Goal: Transaction & Acquisition: Purchase product/service

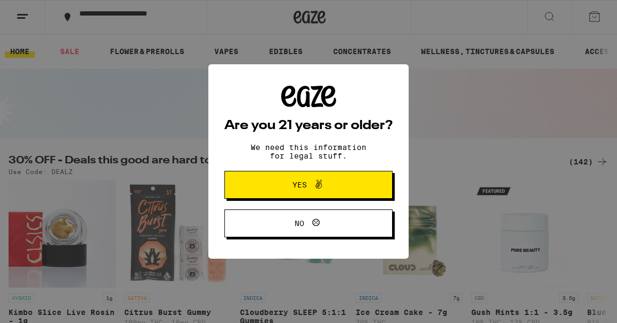
click at [280, 186] on span "Yes" at bounding box center [308, 185] width 81 height 14
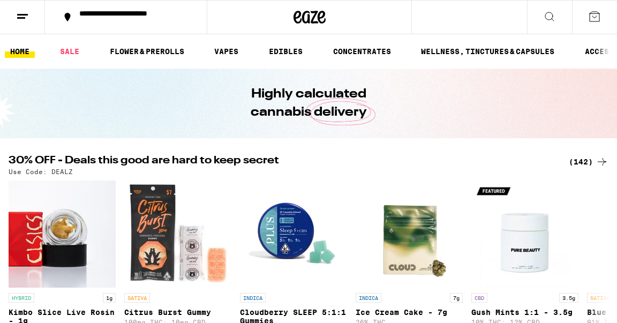
click at [18, 18] on line at bounding box center [21, 18] width 8 height 0
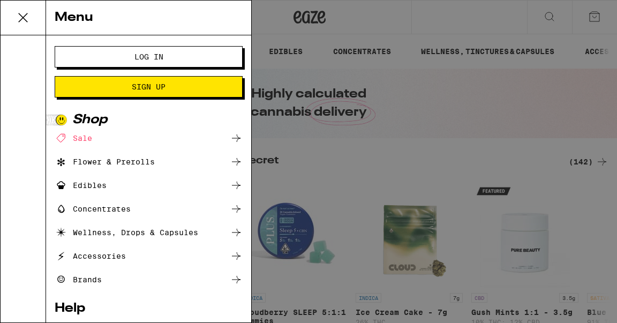
click at [133, 59] on span "Log In" at bounding box center [148, 56] width 101 height 7
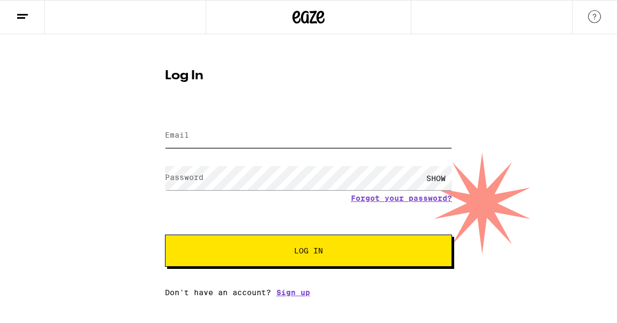
type input "[EMAIL_ADDRESS][DOMAIN_NAME]"
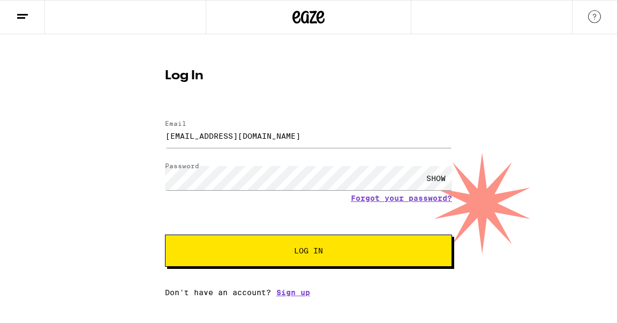
click at [267, 252] on span "Log In" at bounding box center [308, 250] width 200 height 7
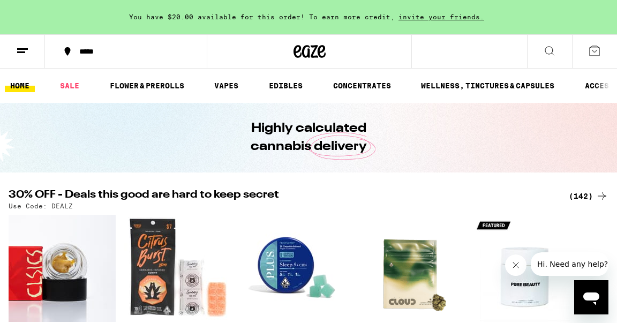
click at [91, 50] on div "*****" at bounding box center [132, 51] width 117 height 7
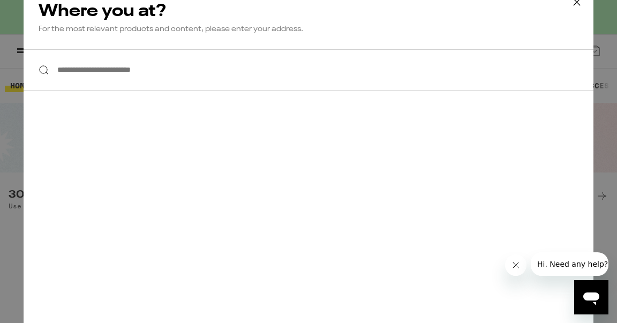
click at [123, 70] on input "**********" at bounding box center [309, 69] width 570 height 41
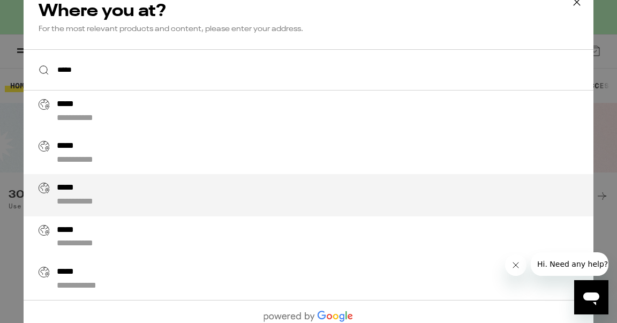
click at [150, 191] on div "**********" at bounding box center [330, 195] width 546 height 25
type input "**********"
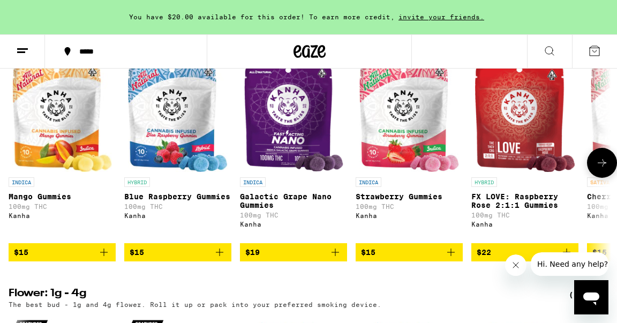
scroll to position [1115, 0]
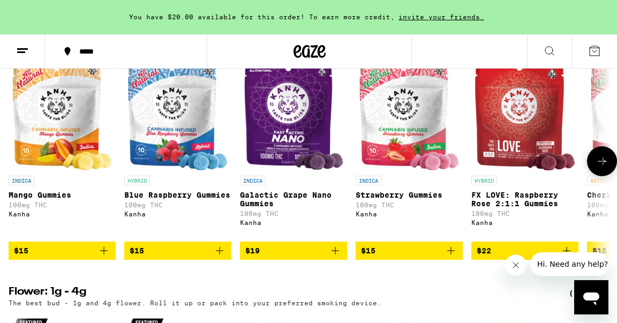
click at [452, 257] on icon "Add to bag" at bounding box center [451, 250] width 13 height 13
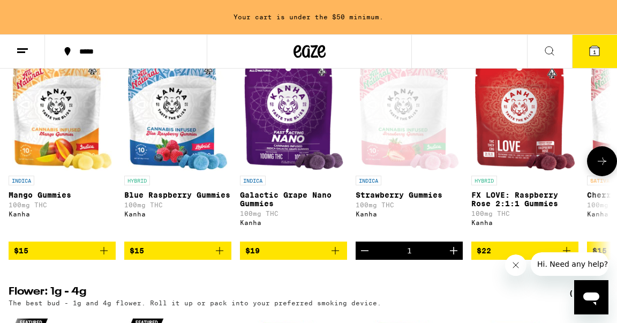
click at [454, 257] on icon "Increment" at bounding box center [453, 250] width 13 height 13
click at [105, 254] on icon "Add to bag" at bounding box center [103, 250] width 7 height 7
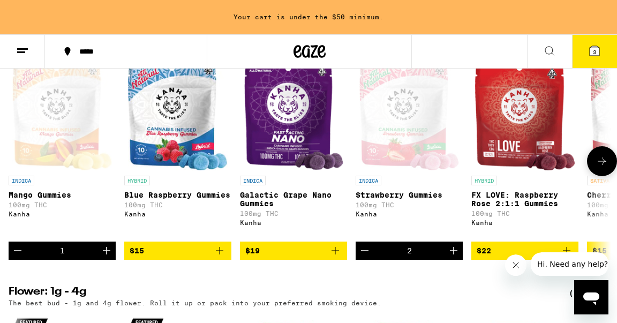
click at [105, 254] on icon "Increment" at bounding box center [106, 250] width 7 height 7
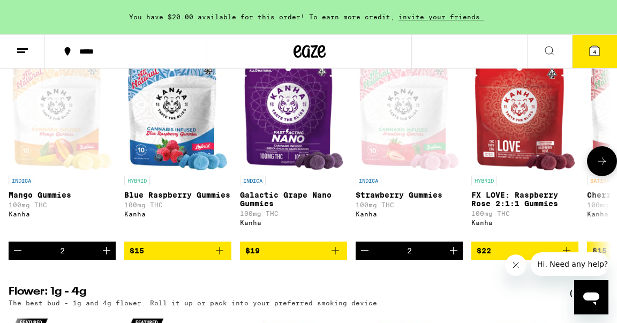
click at [222, 257] on icon "Add to bag" at bounding box center [219, 250] width 13 height 13
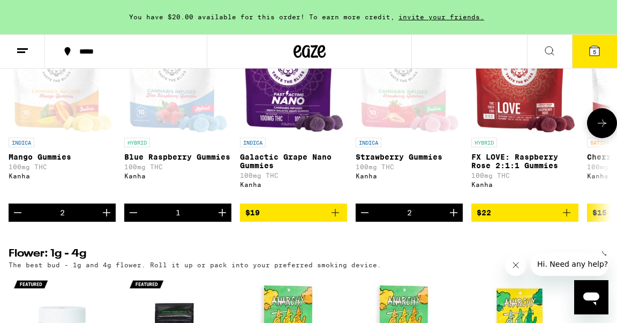
scroll to position [1131, 0]
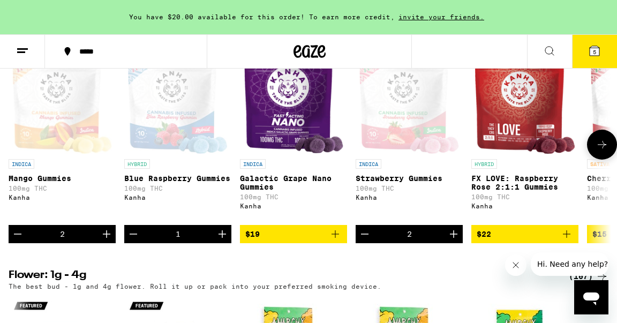
click at [597, 151] on icon at bounding box center [602, 144] width 13 height 13
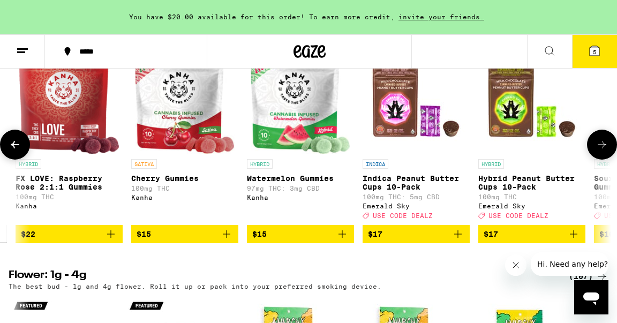
scroll to position [0, 483]
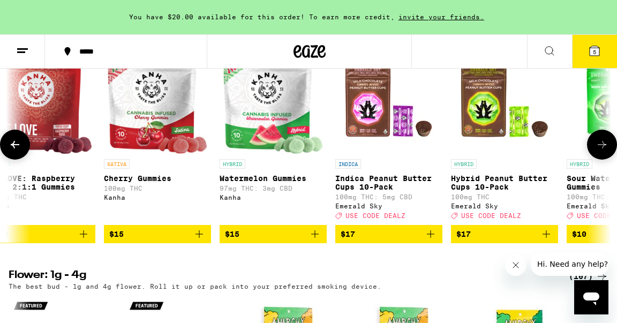
click at [599, 151] on icon at bounding box center [602, 144] width 13 height 13
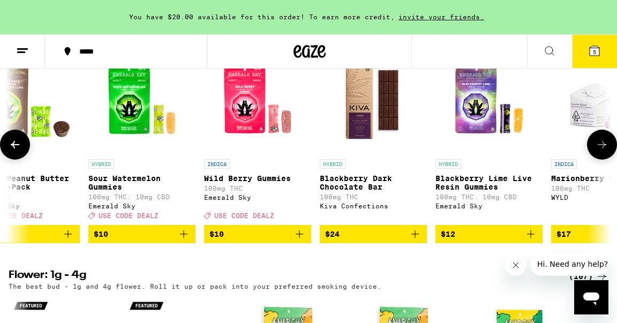
scroll to position [0, 966]
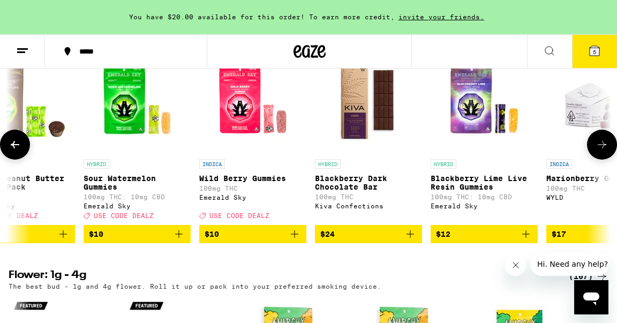
click at [125, 131] on img "Open page for Sour Watermelon Gummies from Emerald Sky" at bounding box center [137, 100] width 107 height 107
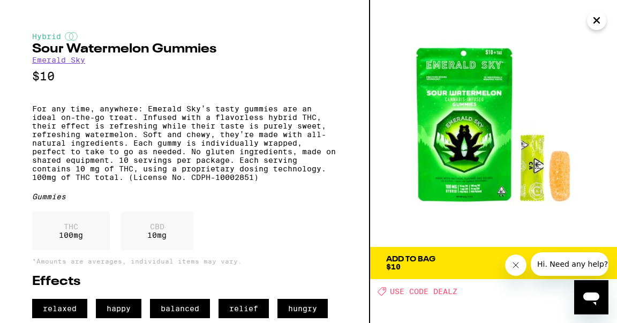
scroll to position [17, 0]
click at [596, 22] on icon "Close" at bounding box center [596, 20] width 13 height 16
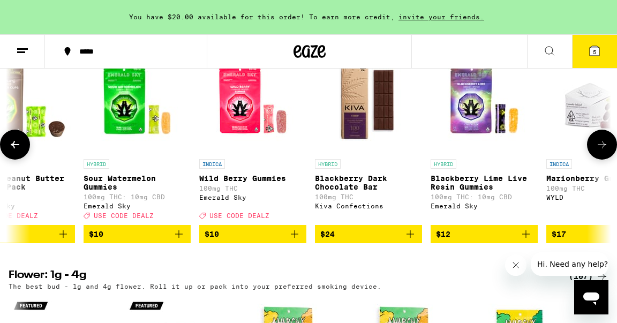
click at [598, 151] on icon at bounding box center [602, 144] width 13 height 13
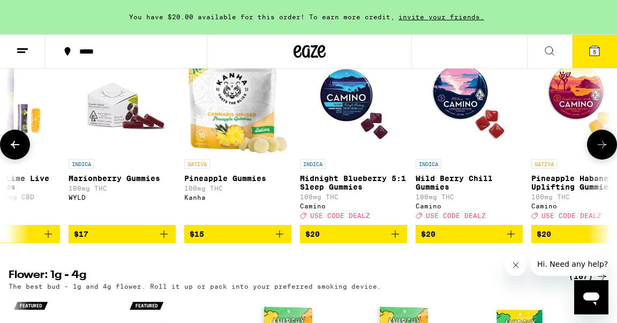
scroll to position [0, 1449]
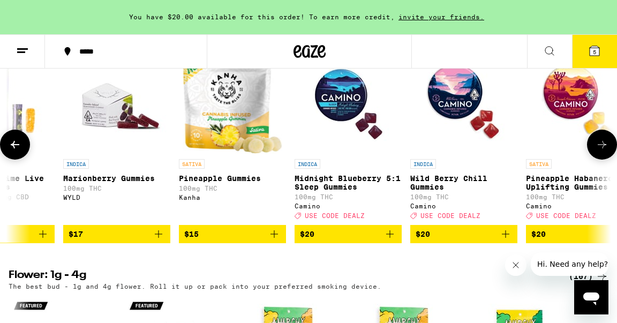
click at [601, 151] on icon at bounding box center [602, 144] width 13 height 13
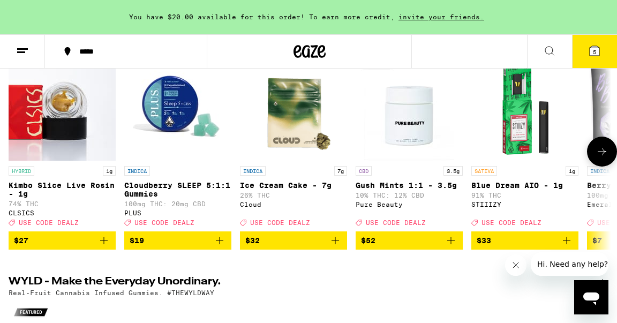
scroll to position [141, 0]
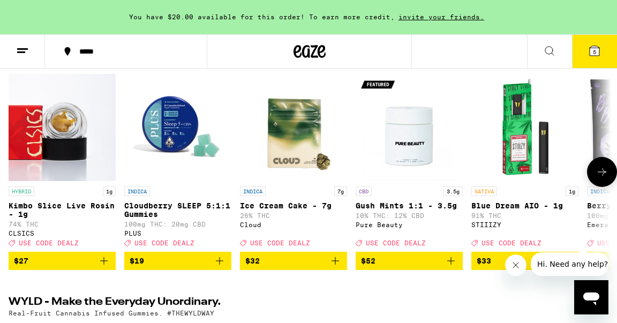
click at [173, 132] on img "Open page for Cloudberry SLEEP 5:1:1 Gummies from PLUS" at bounding box center [177, 127] width 107 height 107
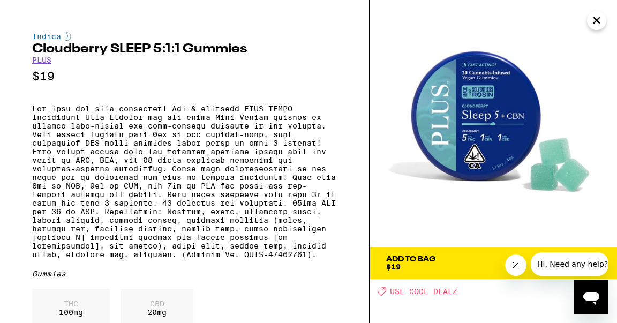
click at [599, 20] on icon "Close" at bounding box center [596, 20] width 13 height 16
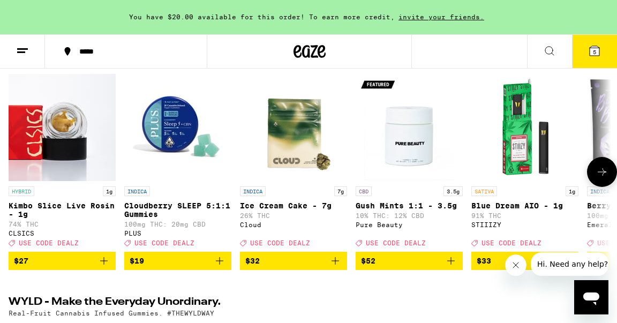
click at [603, 176] on icon at bounding box center [602, 171] width 9 height 7
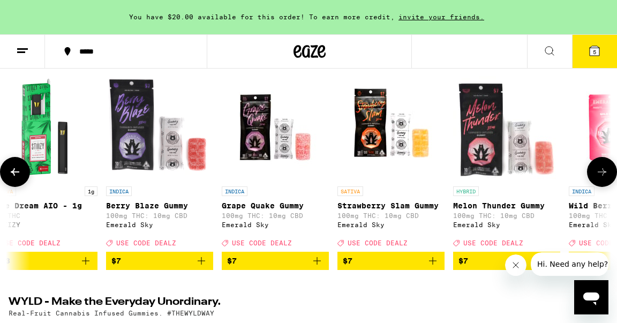
scroll to position [0, 483]
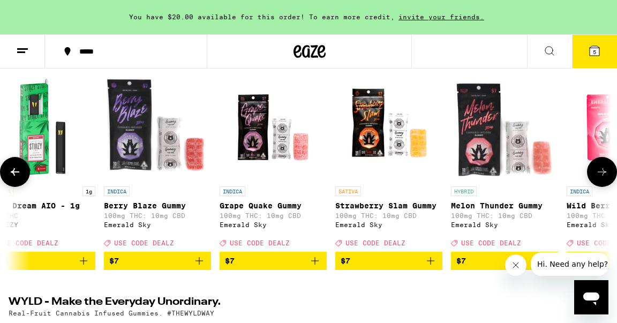
click at [603, 176] on icon at bounding box center [602, 171] width 9 height 7
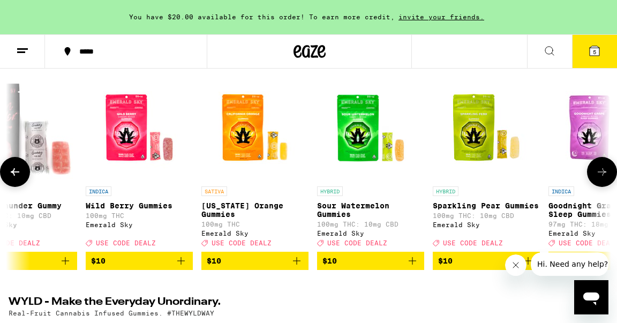
scroll to position [0, 966]
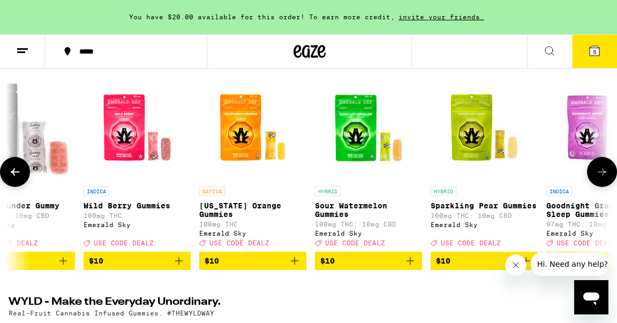
click at [598, 176] on icon at bounding box center [602, 171] width 9 height 7
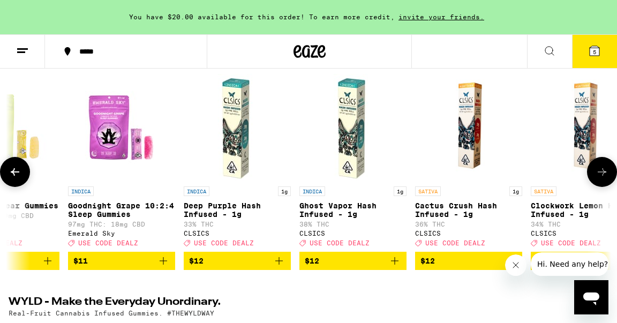
scroll to position [0, 1449]
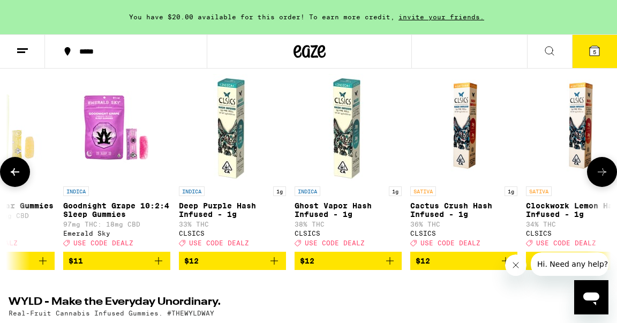
click at [598, 176] on icon at bounding box center [602, 171] width 9 height 7
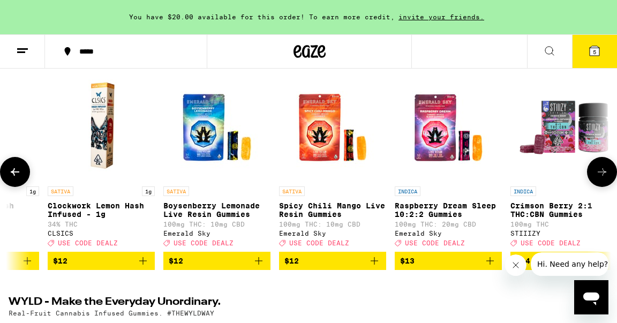
scroll to position [0, 1933]
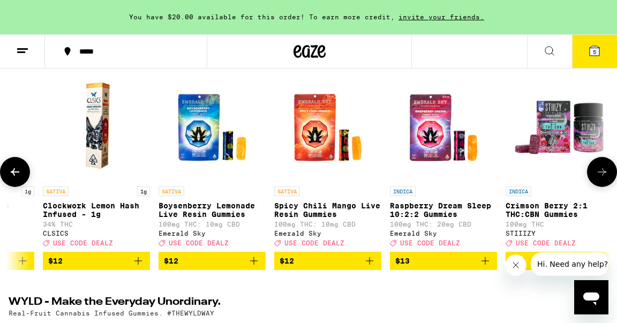
click at [18, 172] on icon at bounding box center [15, 172] width 13 height 13
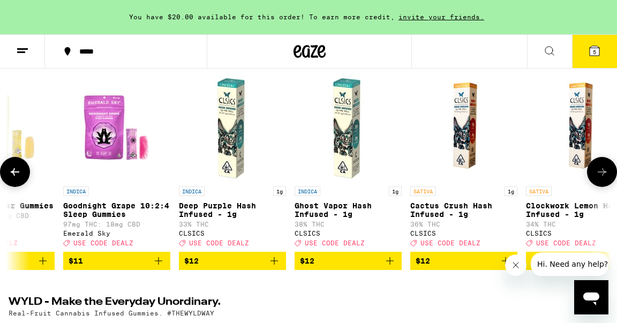
click at [18, 172] on icon at bounding box center [15, 172] width 13 height 13
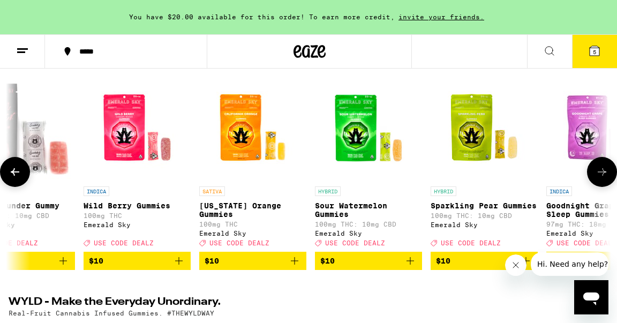
scroll to position [0, 966]
click at [124, 141] on img "Open page for Wild Berry Gummies from Emerald Sky" at bounding box center [137, 127] width 107 height 107
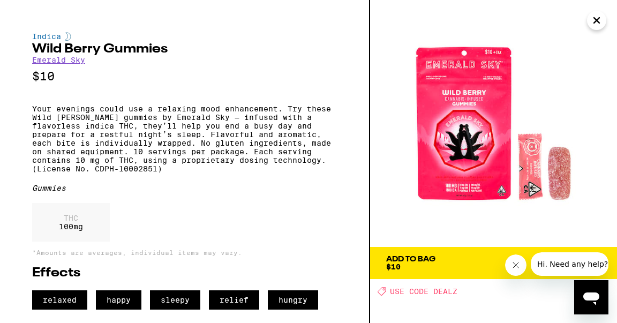
scroll to position [7, 0]
click at [477, 142] on img at bounding box center [493, 123] width 247 height 247
click at [598, 21] on icon "Close" at bounding box center [596, 20] width 5 height 5
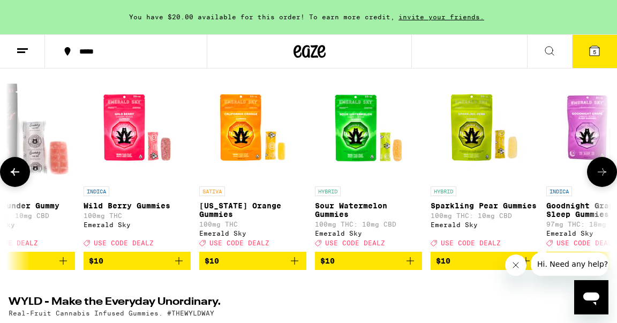
click at [137, 130] on img "Open page for Wild Berry Gummies from Emerald Sky" at bounding box center [137, 127] width 107 height 107
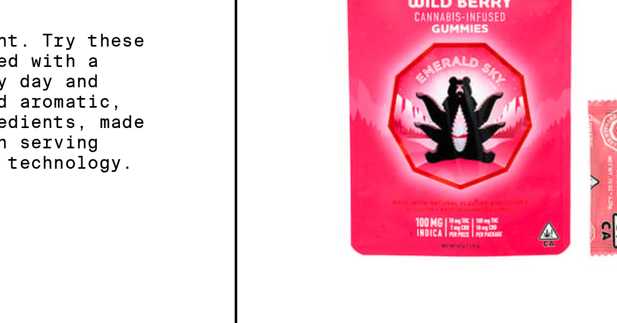
scroll to position [141, 0]
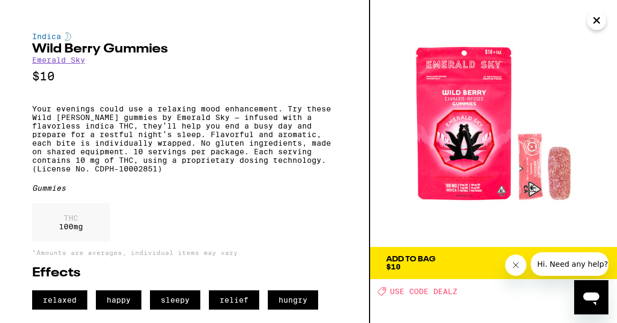
click at [599, 24] on icon "Close" at bounding box center [596, 20] width 13 height 16
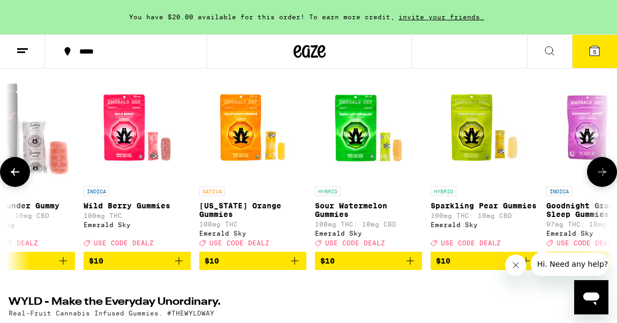
click at [605, 178] on icon at bounding box center [602, 172] width 13 height 13
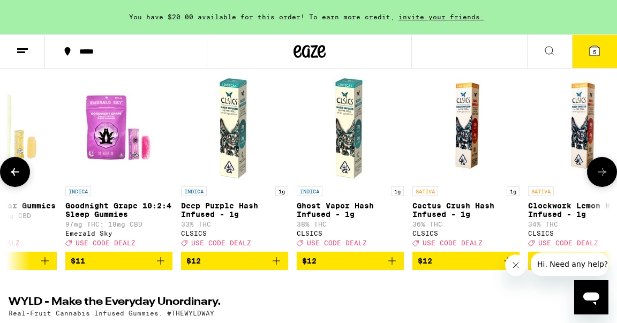
scroll to position [0, 1449]
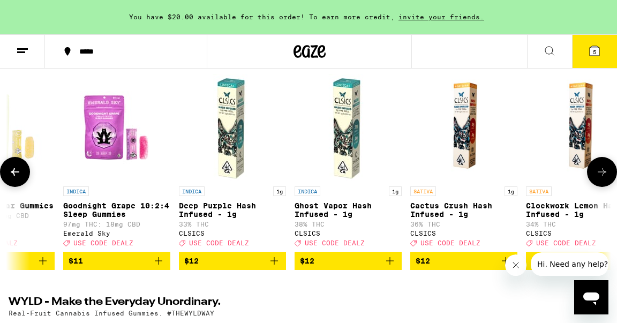
click at [20, 178] on icon at bounding box center [15, 172] width 13 height 13
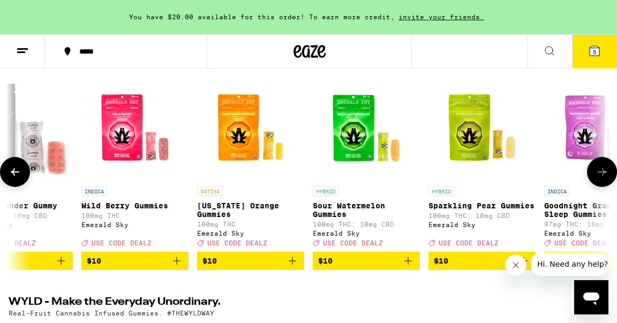
scroll to position [0, 966]
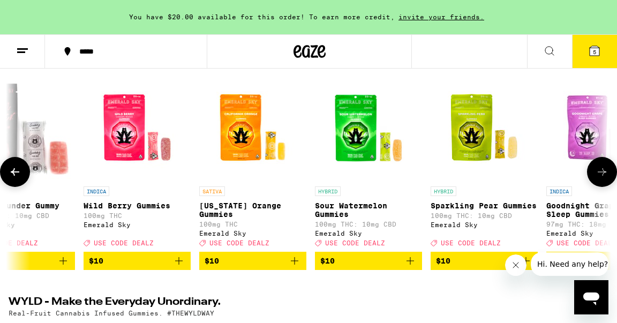
click at [123, 138] on img "Open page for Wild Berry Gummies from Emerald Sky" at bounding box center [137, 127] width 107 height 107
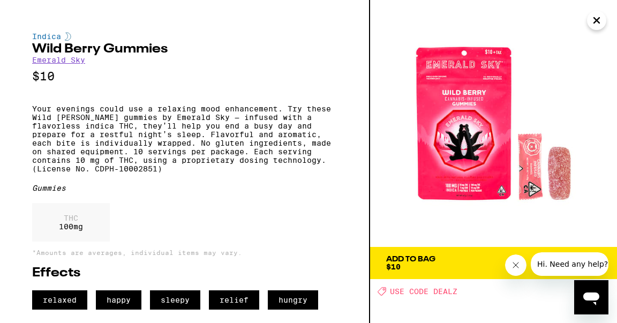
scroll to position [7, 0]
click at [443, 256] on span "Add To Bag $10" at bounding box center [493, 263] width 215 height 15
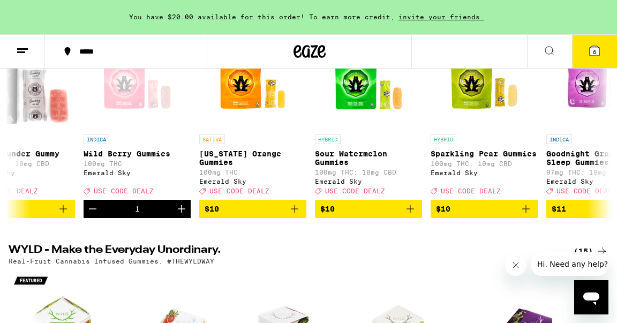
scroll to position [177, 0]
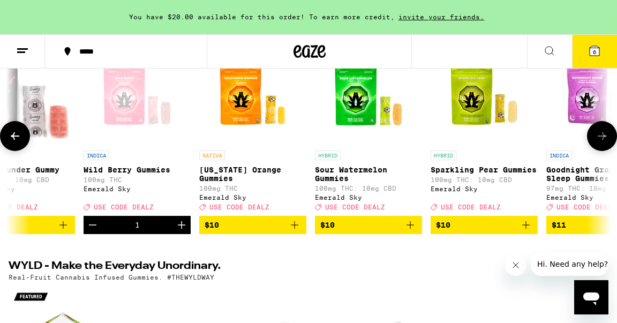
click at [596, 147] on button at bounding box center [602, 136] width 30 height 30
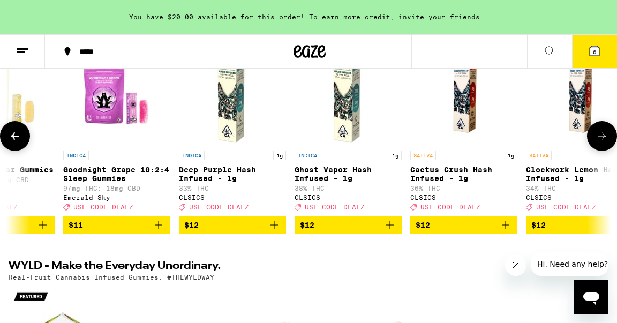
click at [596, 147] on button at bounding box center [602, 136] width 30 height 30
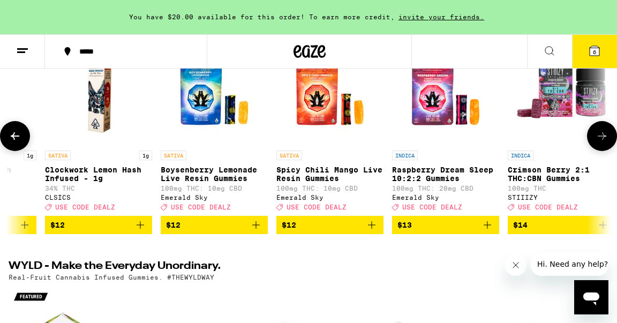
scroll to position [0, 1933]
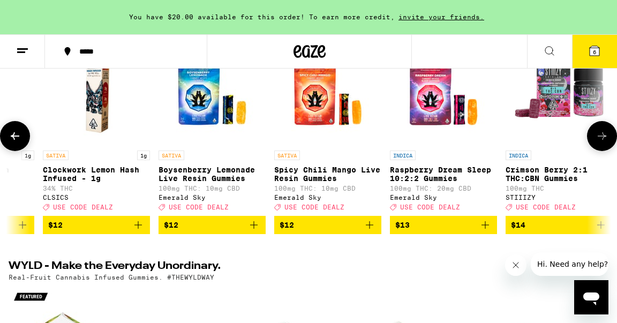
click at [596, 147] on button at bounding box center [602, 136] width 30 height 30
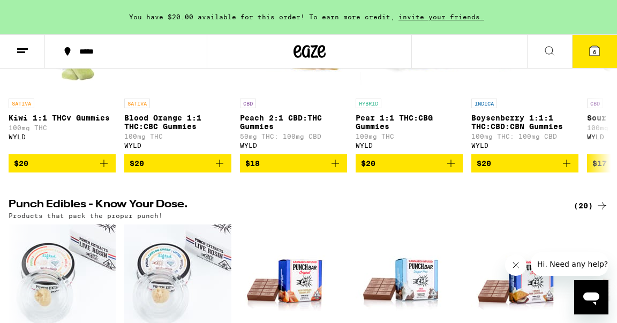
scroll to position [0, 0]
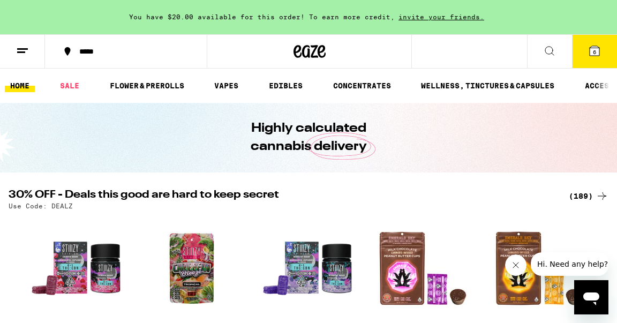
click at [595, 54] on span "6" at bounding box center [594, 52] width 3 height 6
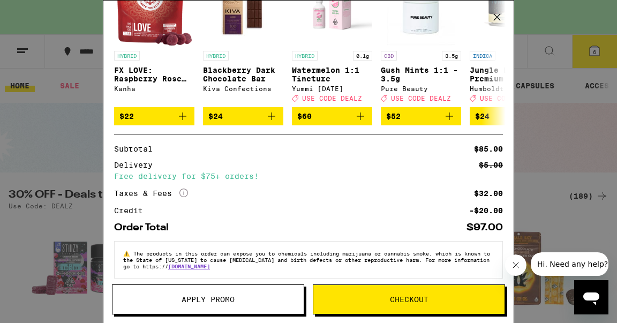
scroll to position [300, 0]
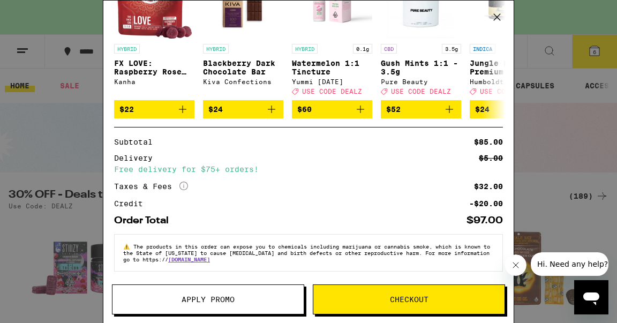
click at [256, 300] on span "Apply Promo" at bounding box center [207, 299] width 191 height 7
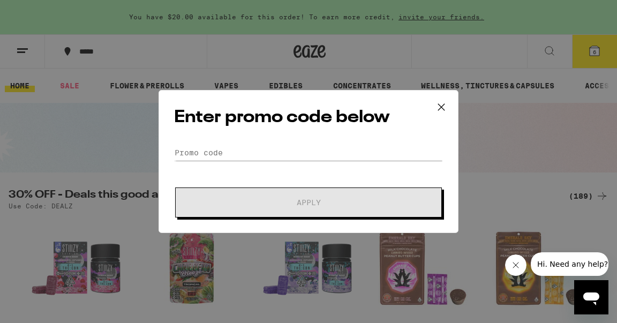
click at [241, 161] on form "Promo Code Apply" at bounding box center [308, 181] width 269 height 73
click at [247, 152] on input "Promo Code" at bounding box center [308, 153] width 269 height 16
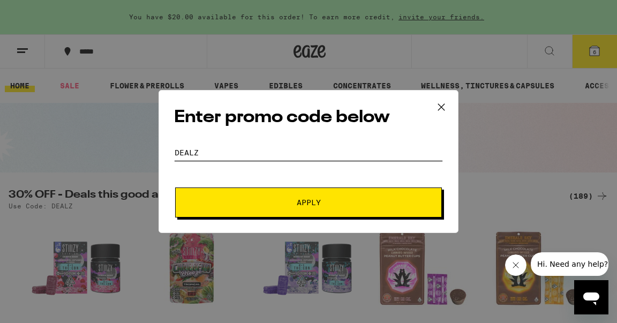
type input "DEALZ"
click at [280, 201] on span "Apply" at bounding box center [308, 202] width 193 height 7
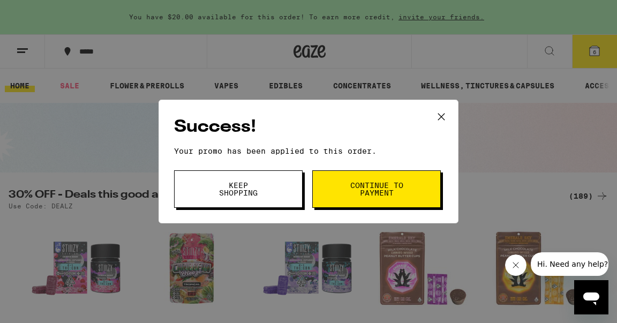
click at [263, 190] on span "Keep Shopping" at bounding box center [238, 189] width 55 height 15
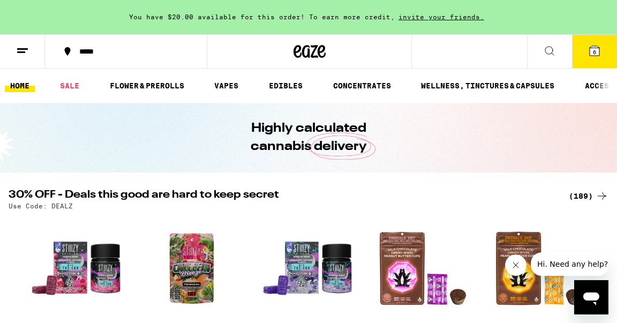
click at [596, 51] on span "6" at bounding box center [594, 52] width 3 height 6
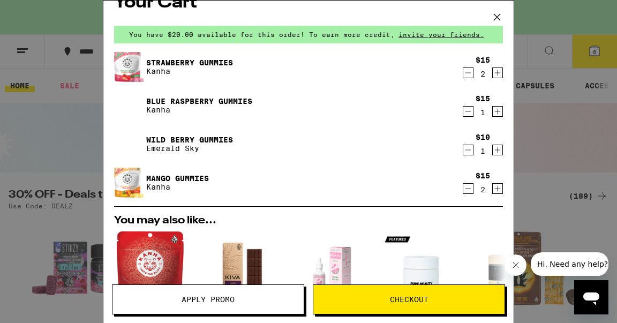
scroll to position [17, 0]
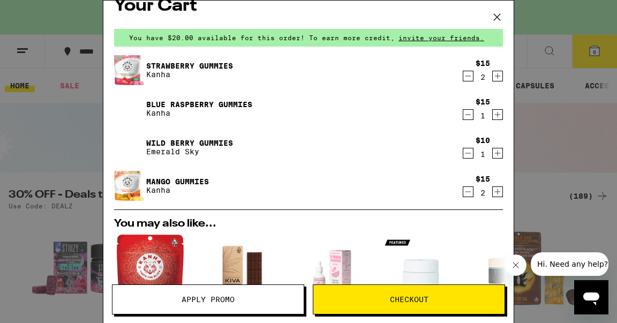
click at [495, 154] on icon "Increment" at bounding box center [498, 153] width 10 height 13
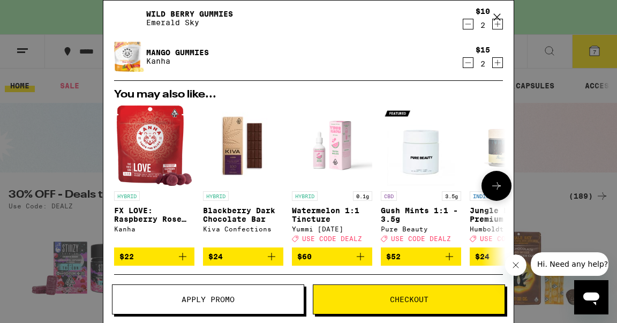
scroll to position [149, 0]
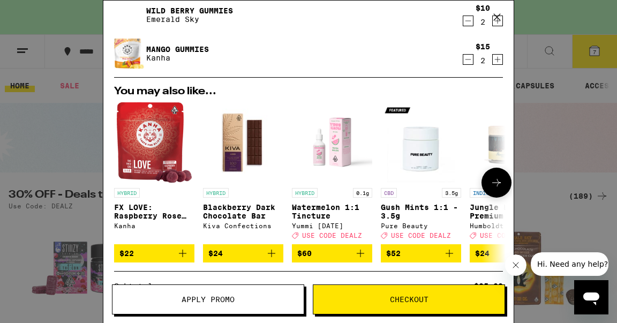
click at [498, 191] on button at bounding box center [497, 183] width 30 height 30
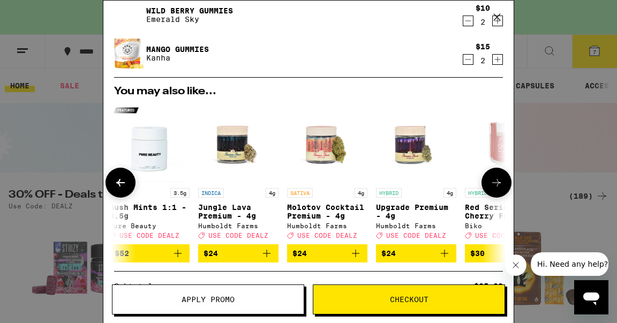
scroll to position [0, 272]
click at [498, 191] on button at bounding box center [497, 183] width 30 height 30
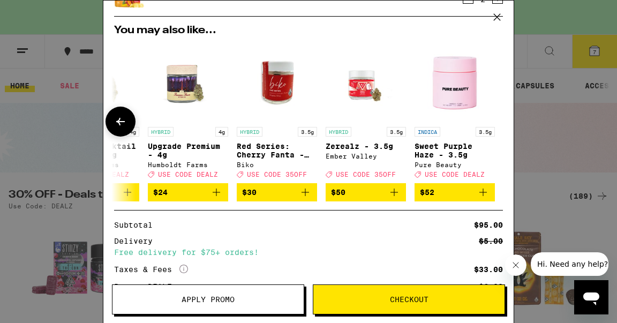
scroll to position [316, 0]
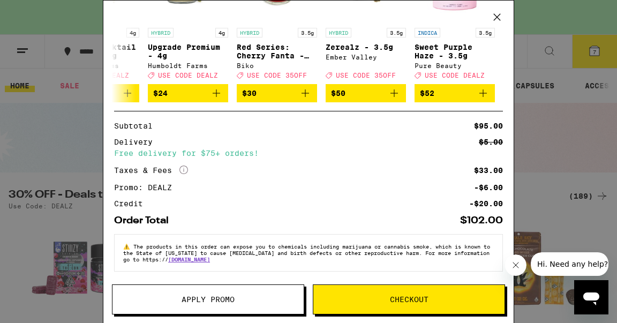
click at [395, 302] on span "Checkout" at bounding box center [409, 299] width 39 height 7
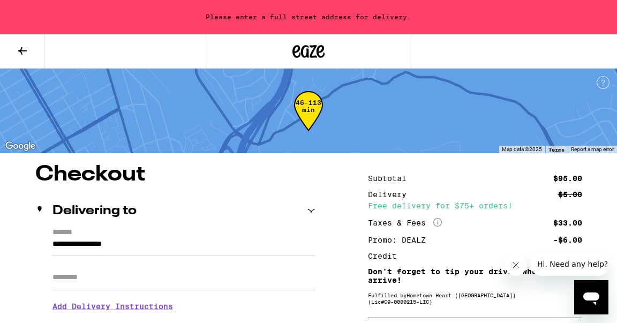
click at [160, 244] on input "**********" at bounding box center [183, 247] width 262 height 18
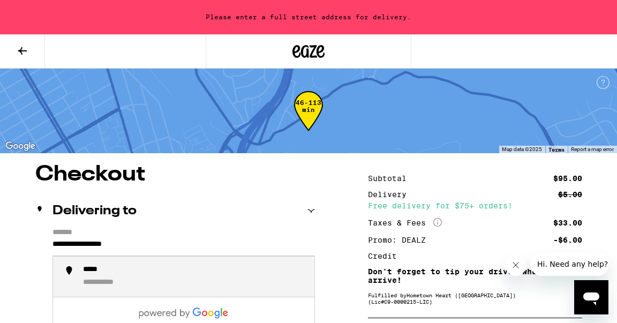
click at [160, 244] on input "**********" at bounding box center [183, 247] width 262 height 18
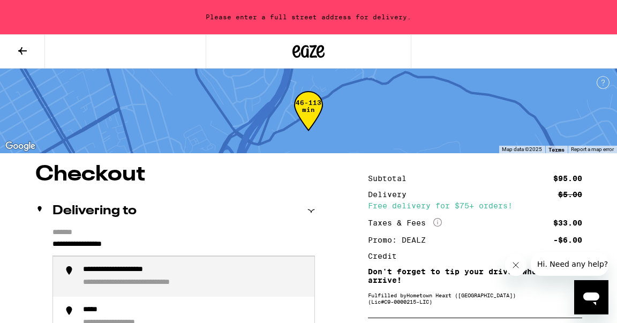
click at [138, 243] on input "**********" at bounding box center [183, 247] width 262 height 18
click at [163, 281] on div "**********" at bounding box center [194, 276] width 223 height 22
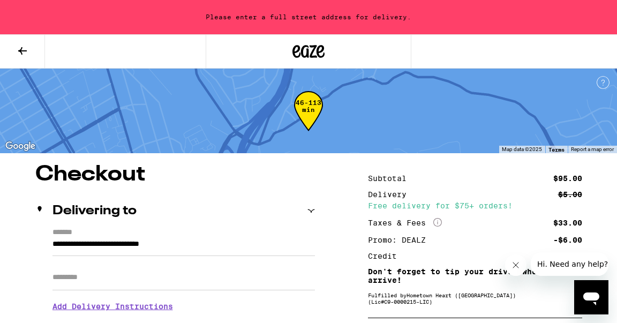
type input "**********"
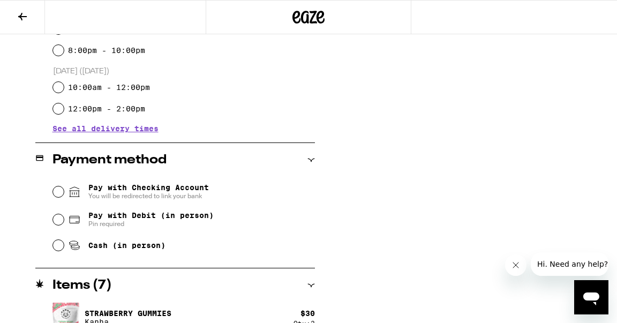
scroll to position [354, 0]
click at [59, 245] on input "Cash (in person)" at bounding box center [58, 244] width 11 height 11
radio input "true"
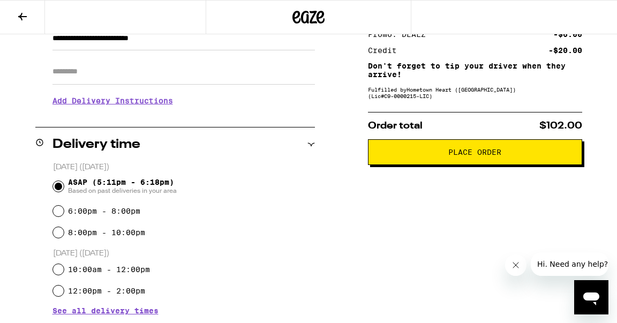
scroll to position [156, 0]
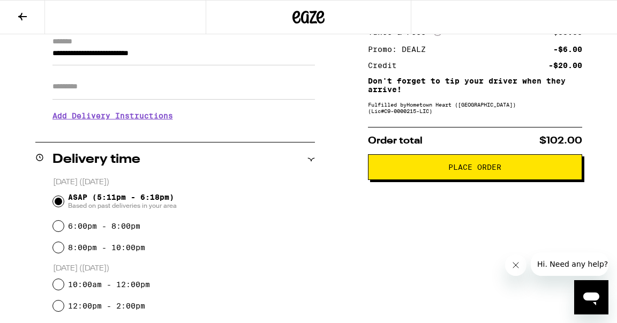
click at [426, 171] on span "Place Order" at bounding box center [475, 166] width 196 height 7
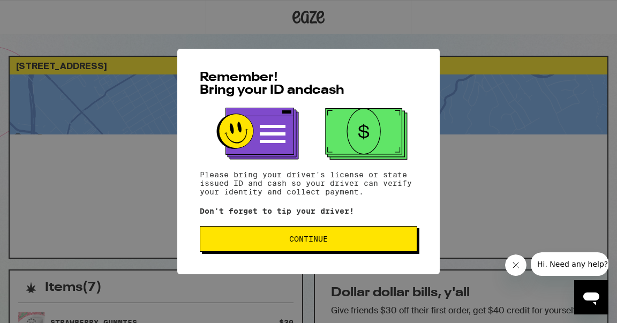
click at [385, 238] on span "Continue" at bounding box center [308, 238] width 199 height 7
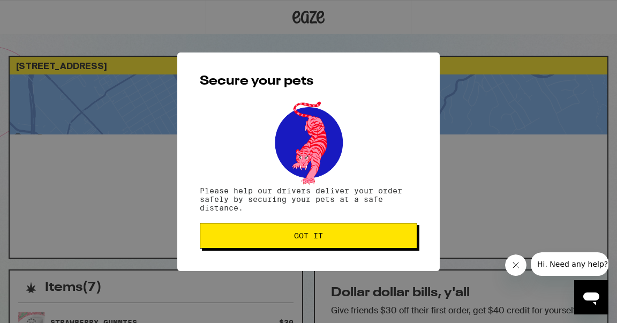
click at [318, 237] on span "Got it" at bounding box center [308, 235] width 29 height 7
